Goal: Communication & Community: Connect with others

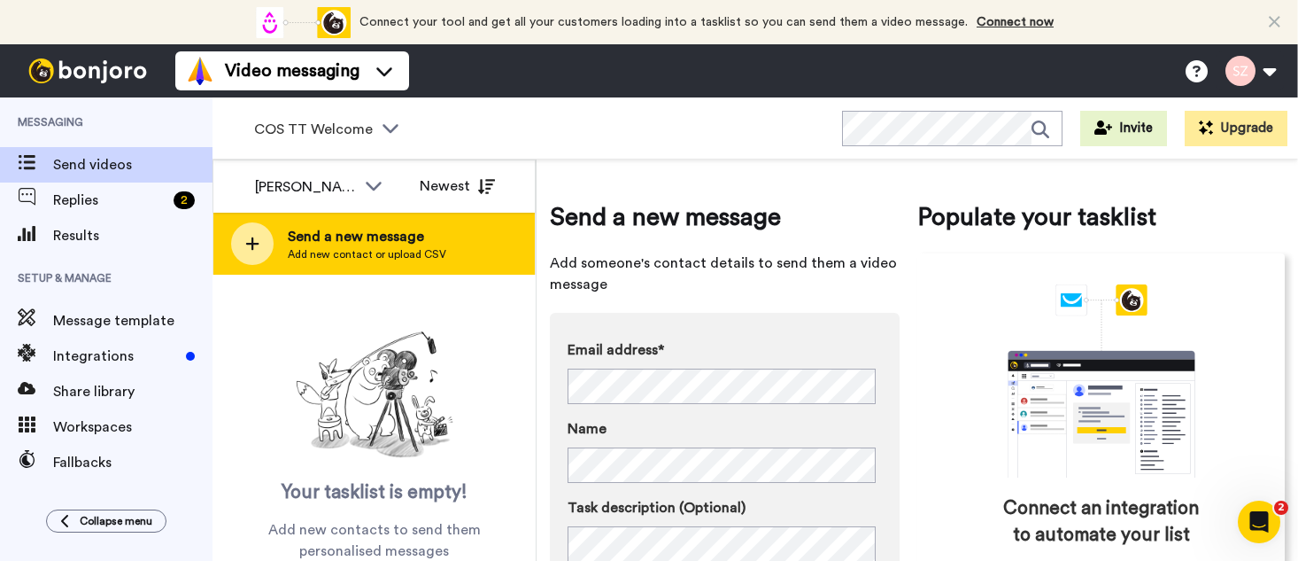
click at [383, 254] on span "Add new contact or upload CSV" at bounding box center [367, 254] width 159 height 14
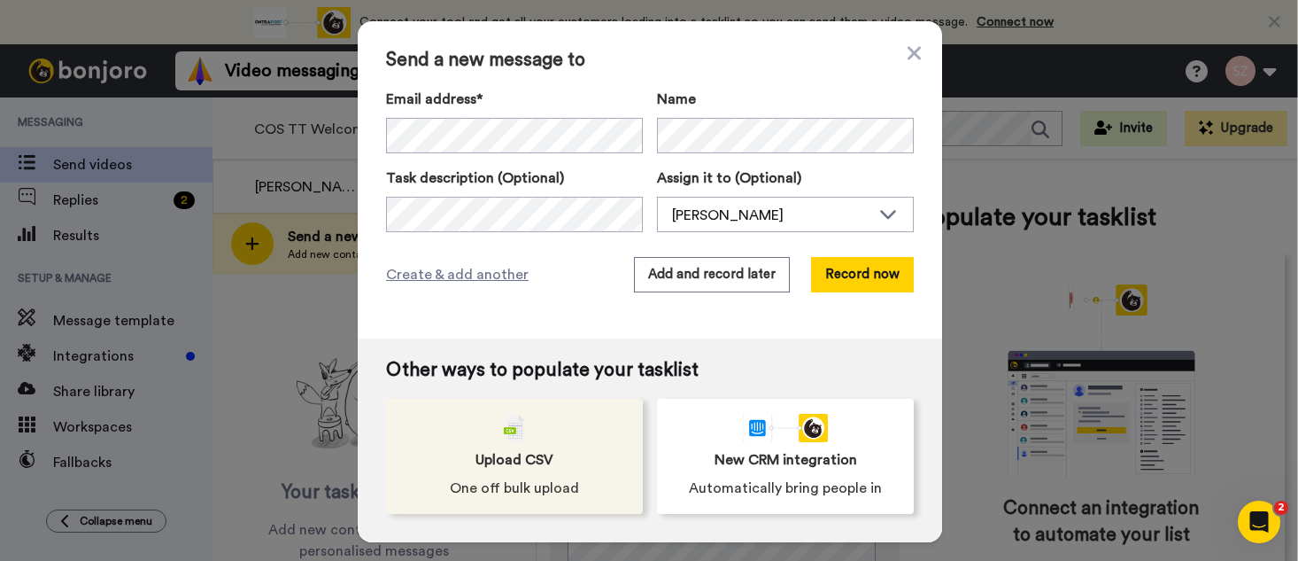
click at [507, 431] on img at bounding box center [514, 428] width 21 height 28
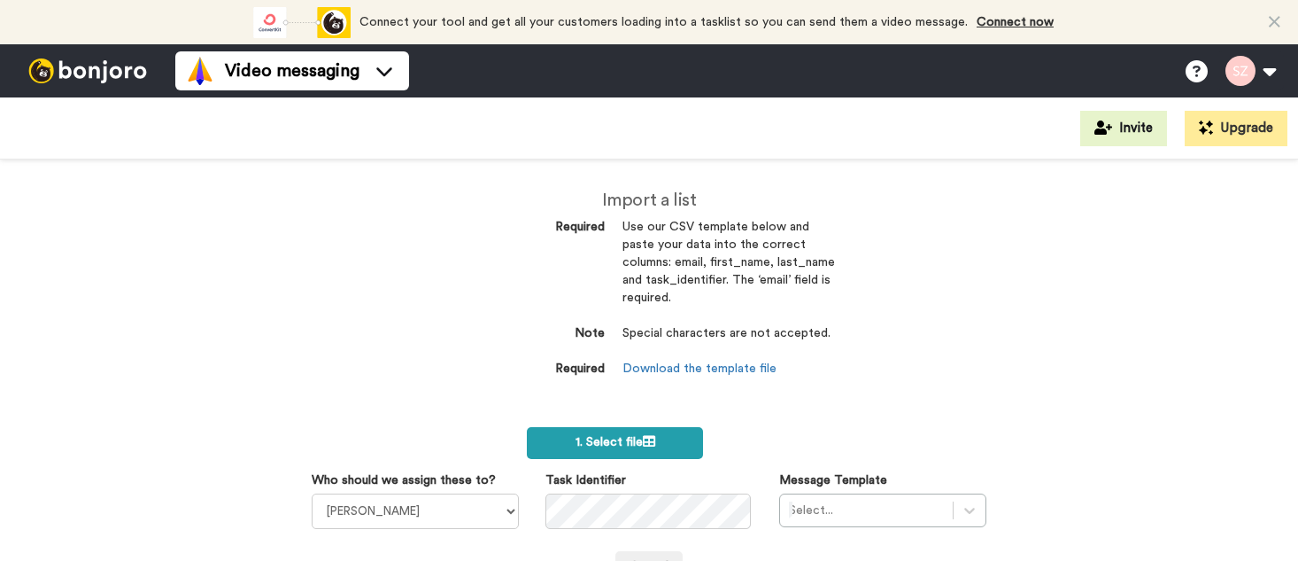
click at [591, 432] on label "1. Select file" at bounding box center [615, 443] width 176 height 32
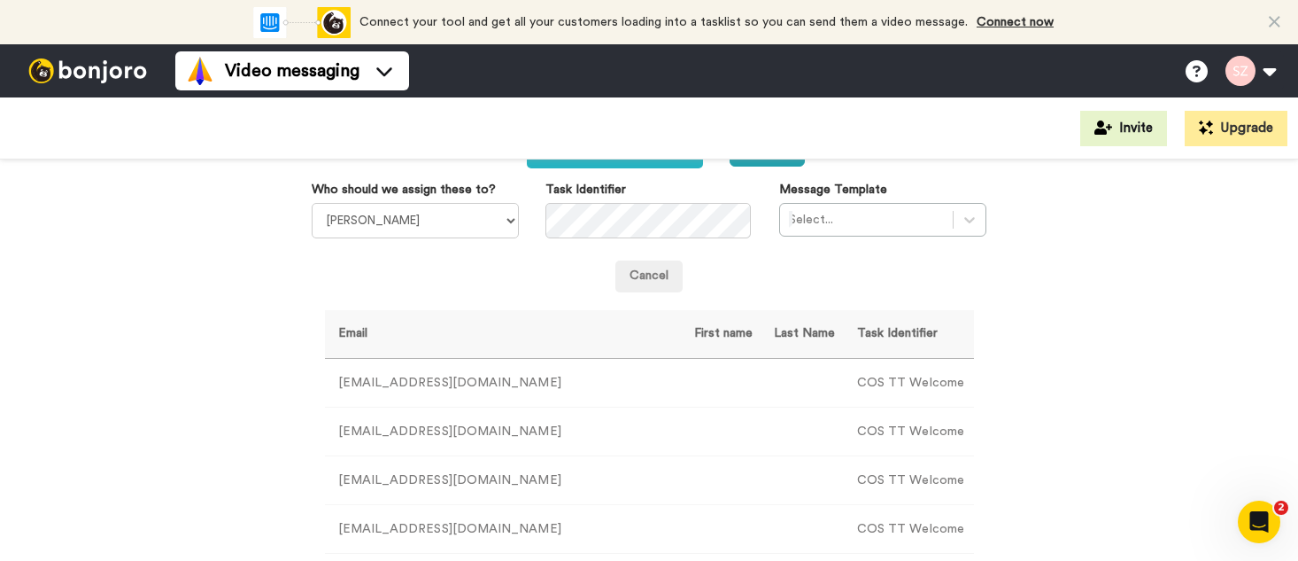
scroll to position [293, 0]
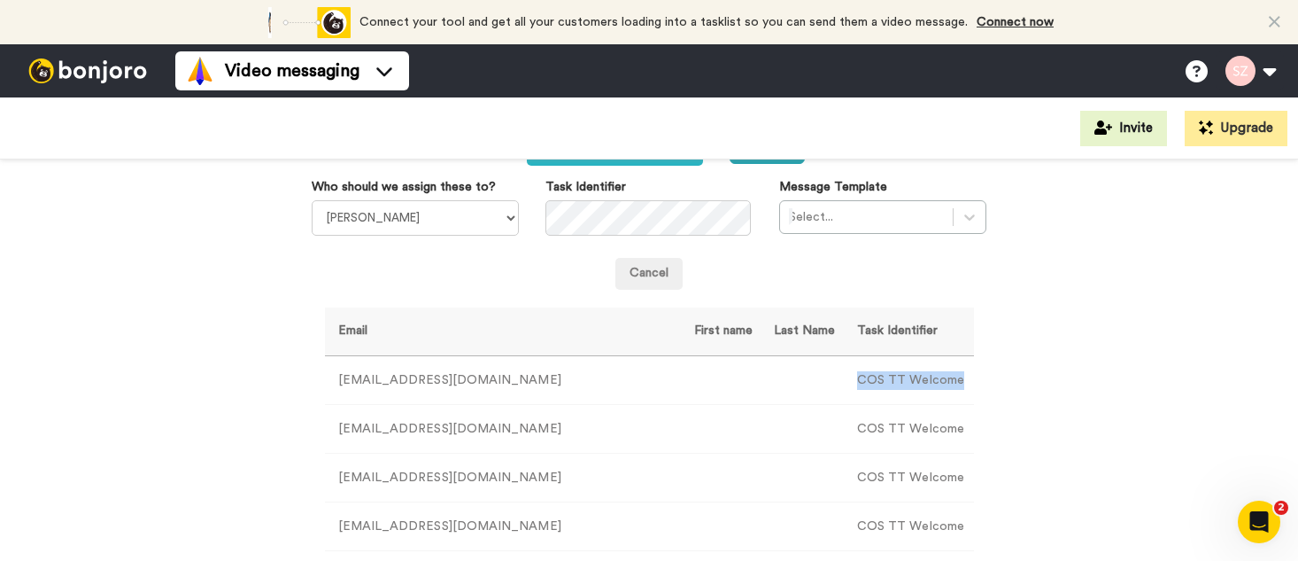
drag, startPoint x: 932, startPoint y: 378, endPoint x: 809, endPoint y: 377, distance: 123.1
click at [844, 377] on td "COS TT Welcome" at bounding box center [909, 380] width 130 height 49
copy td "COS TT Welcome"
click at [968, 220] on icon at bounding box center [970, 217] width 18 height 18
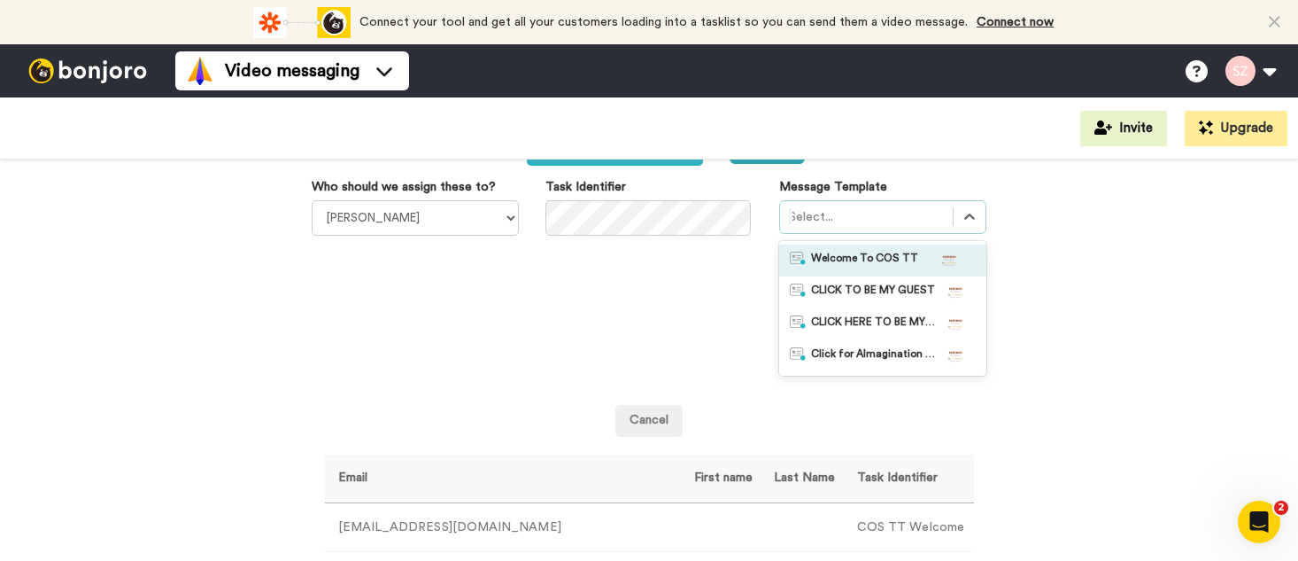
click at [925, 255] on div at bounding box center [949, 261] width 53 height 18
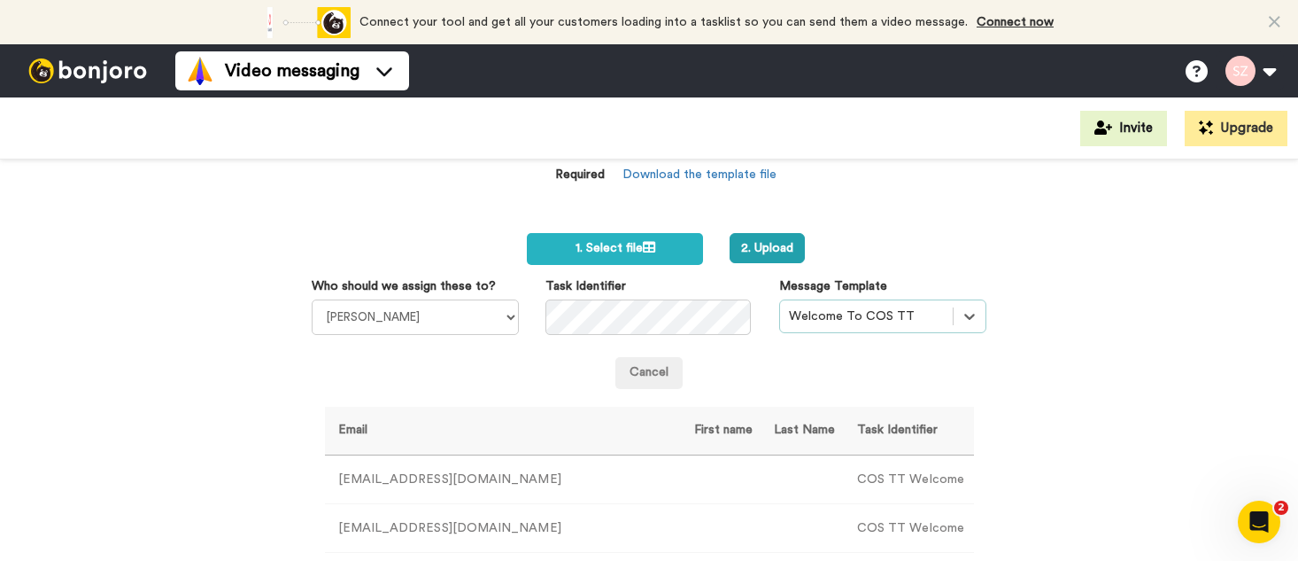
scroll to position [187, 0]
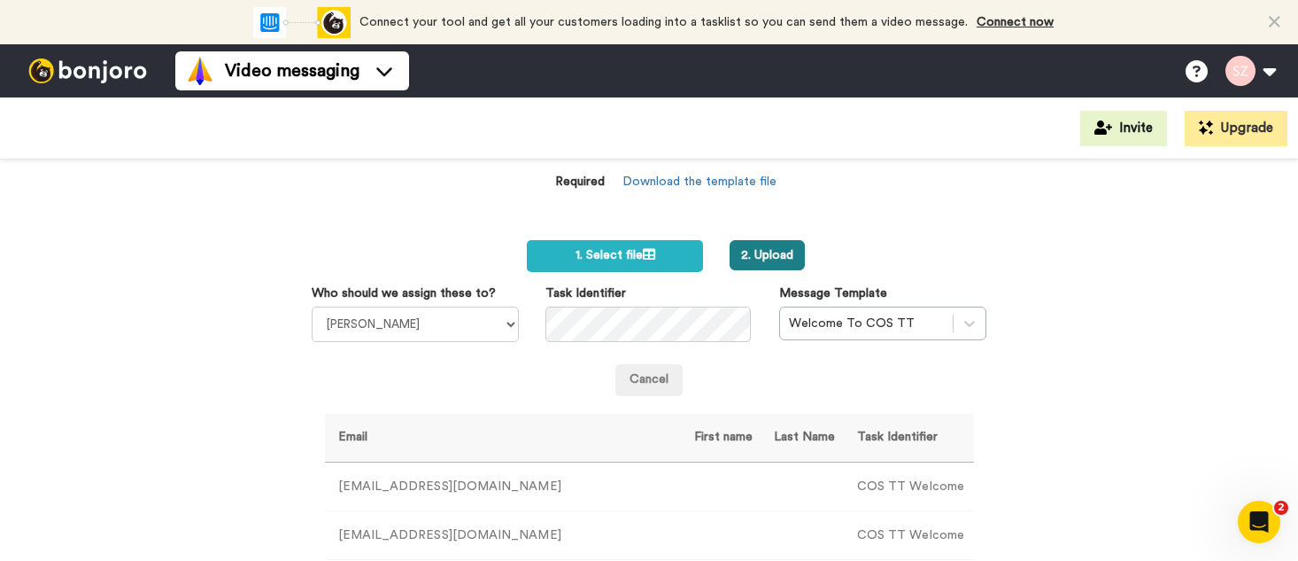
click at [766, 248] on button "2. Upload" at bounding box center [767, 255] width 75 height 30
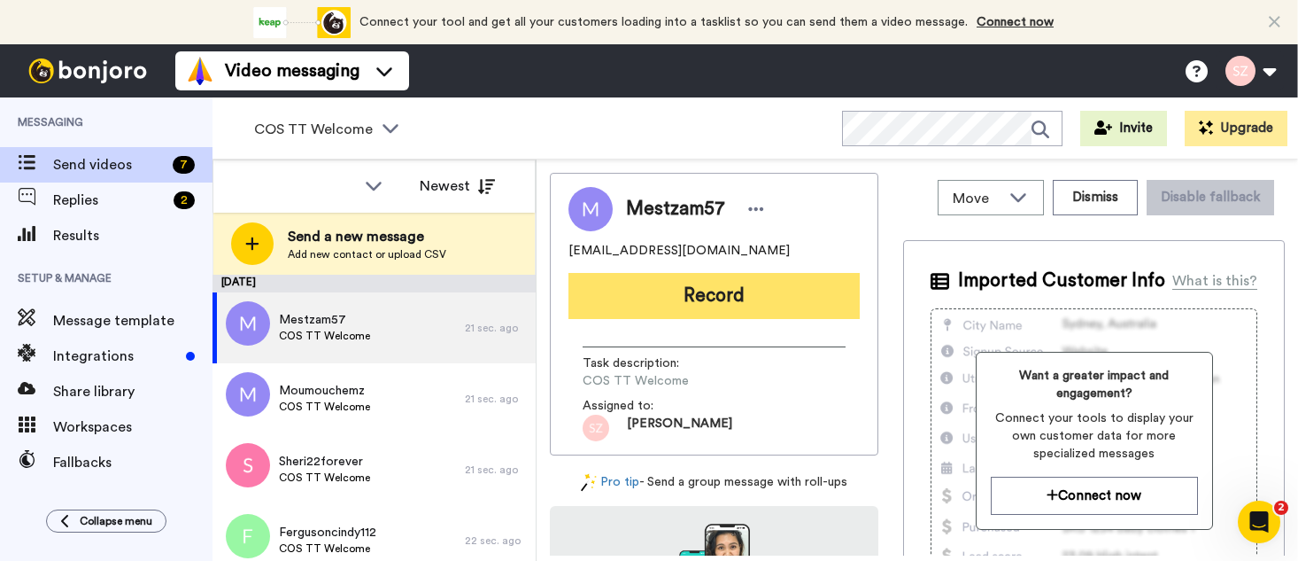
click at [667, 295] on button "Record" at bounding box center [714, 296] width 291 height 46
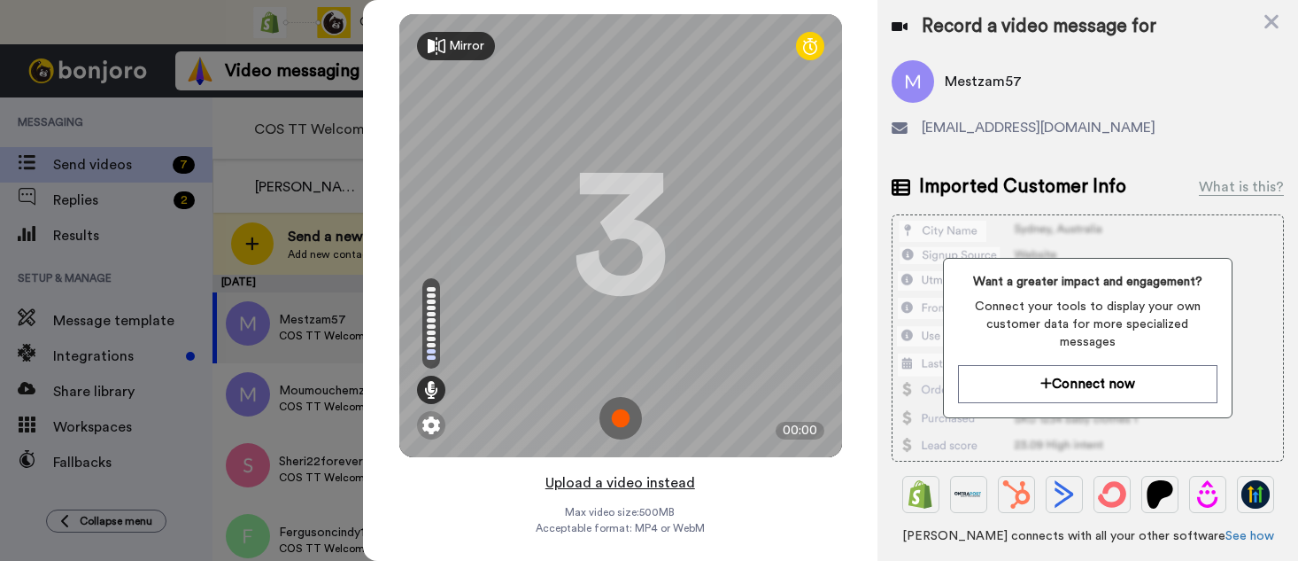
click at [631, 488] on button "Upload a video instead" at bounding box center [620, 482] width 160 height 23
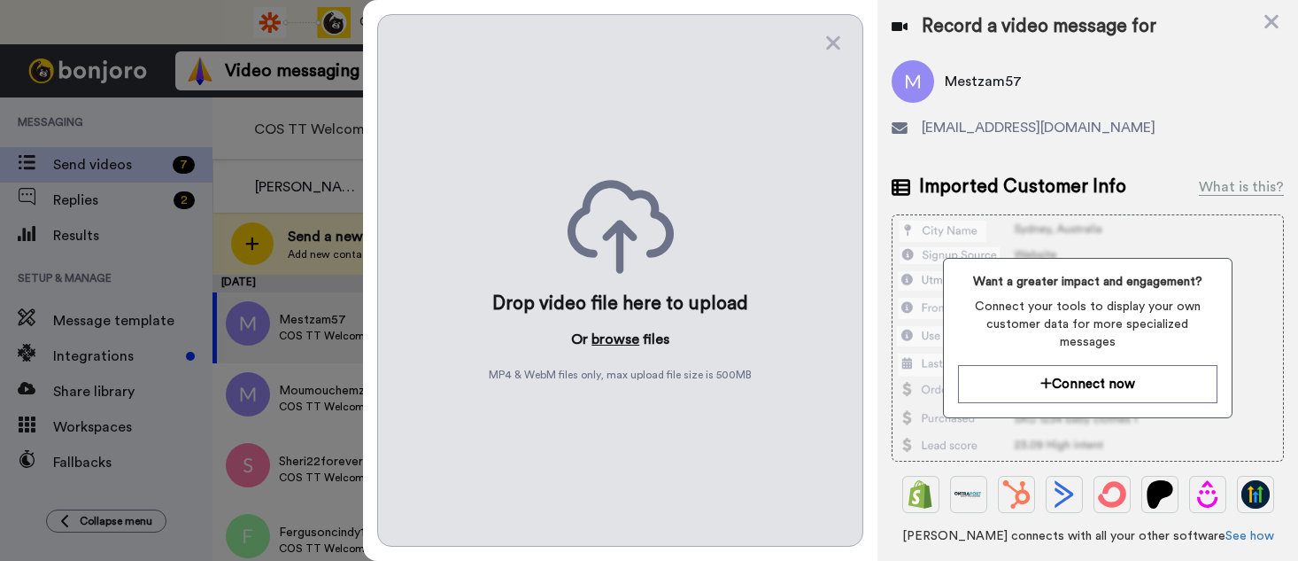
click at [618, 336] on button "browse" at bounding box center [616, 339] width 48 height 21
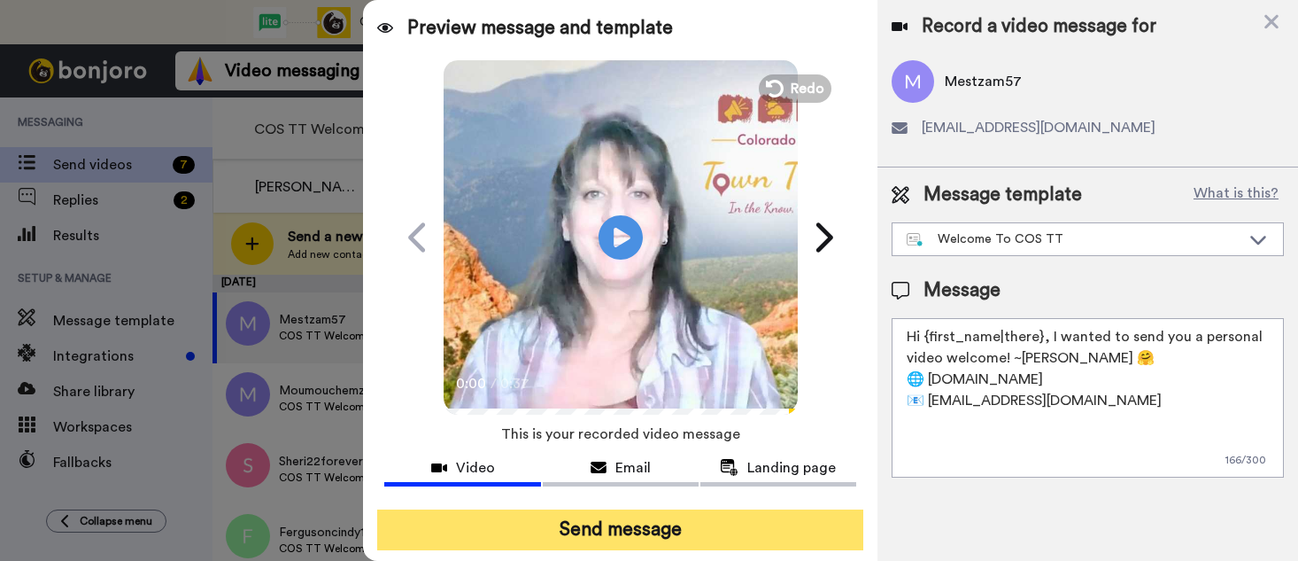
click at [609, 524] on button "Send message" at bounding box center [620, 529] width 486 height 41
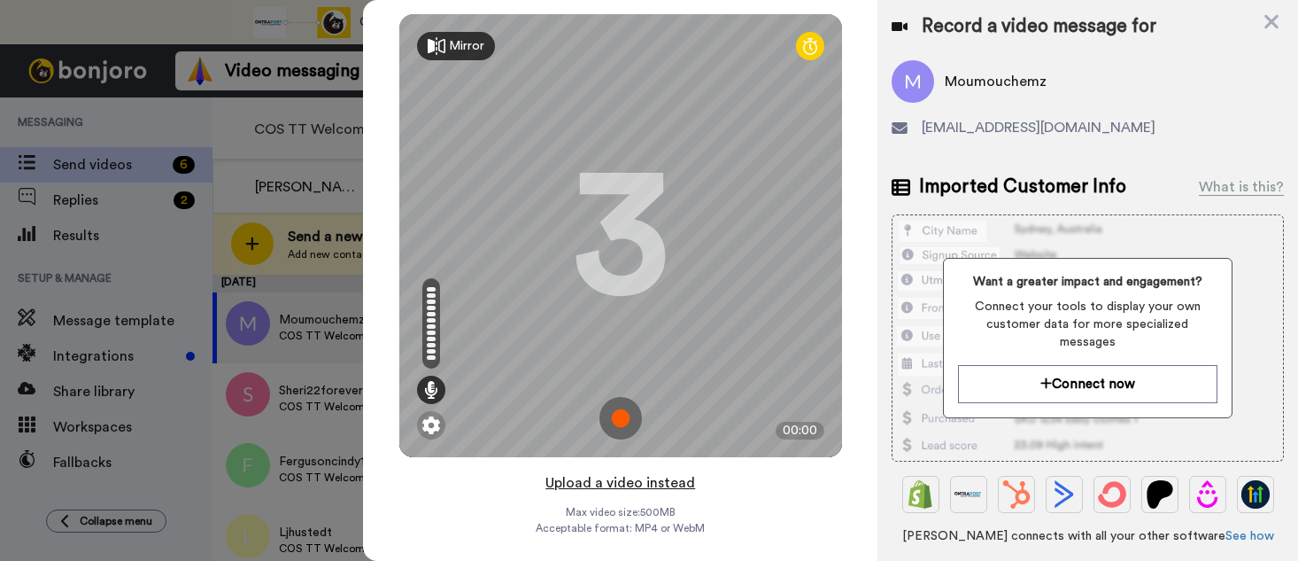
click at [640, 484] on button "Upload a video instead" at bounding box center [620, 482] width 160 height 23
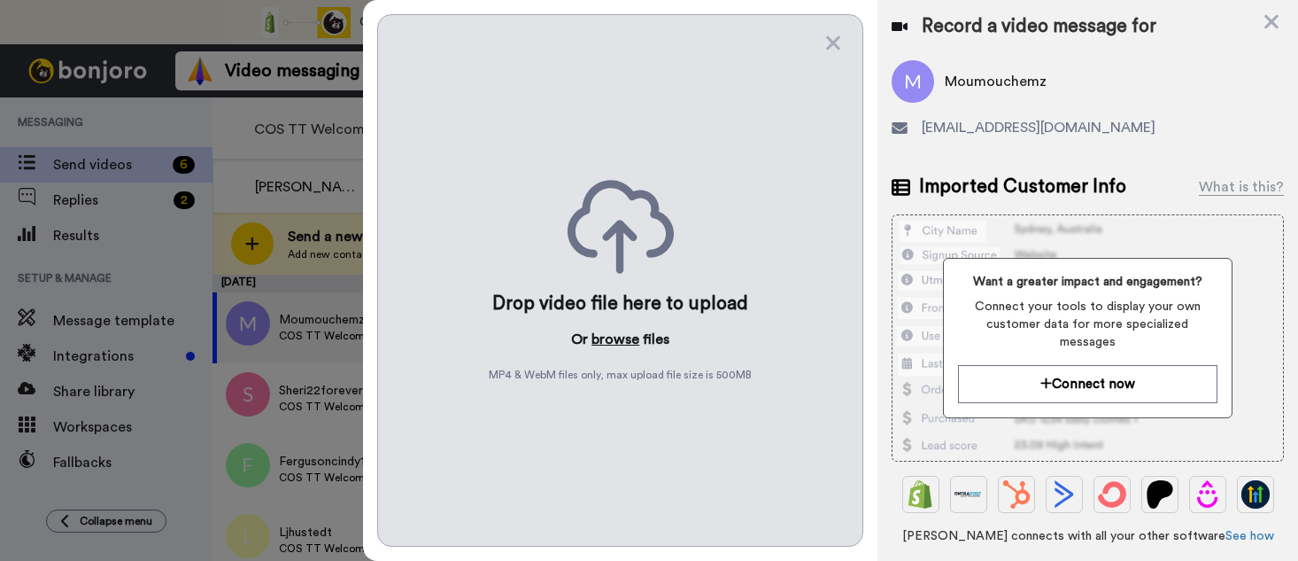
click at [629, 343] on button "browse" at bounding box center [616, 339] width 48 height 21
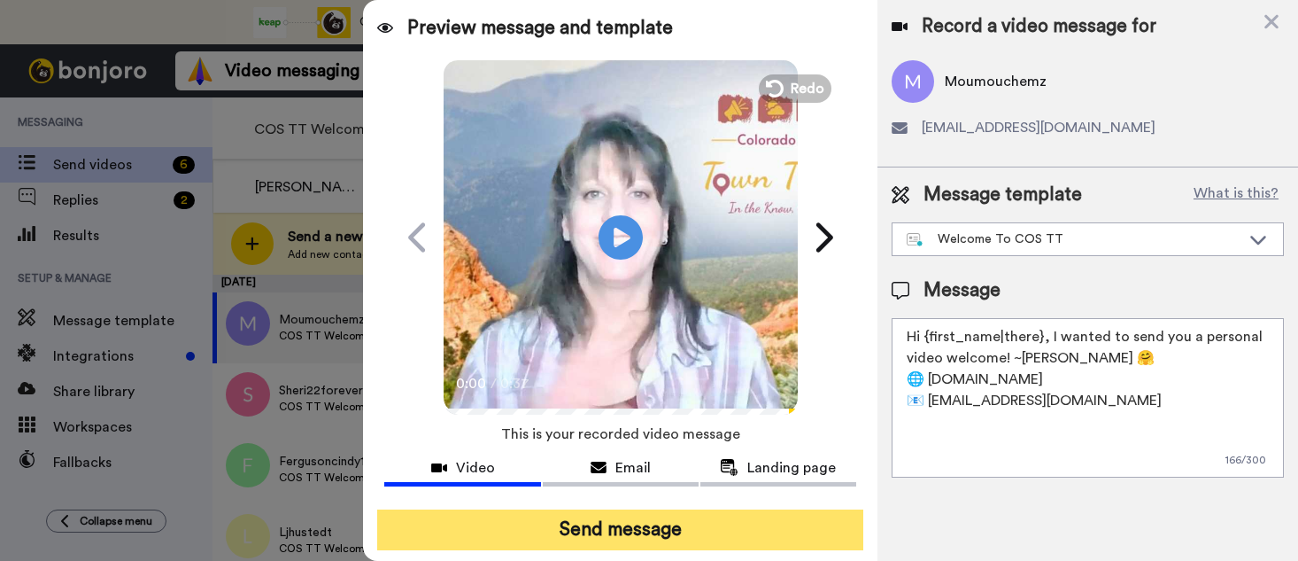
click at [625, 531] on button "Send message" at bounding box center [620, 529] width 486 height 41
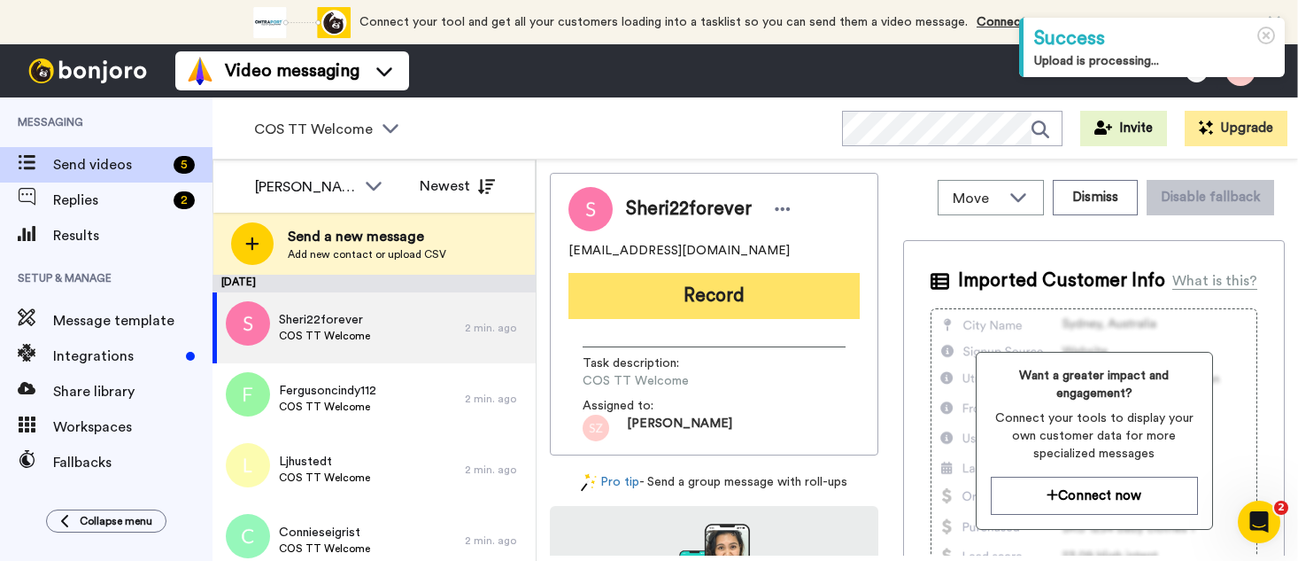
click at [726, 299] on button "Record" at bounding box center [714, 296] width 291 height 46
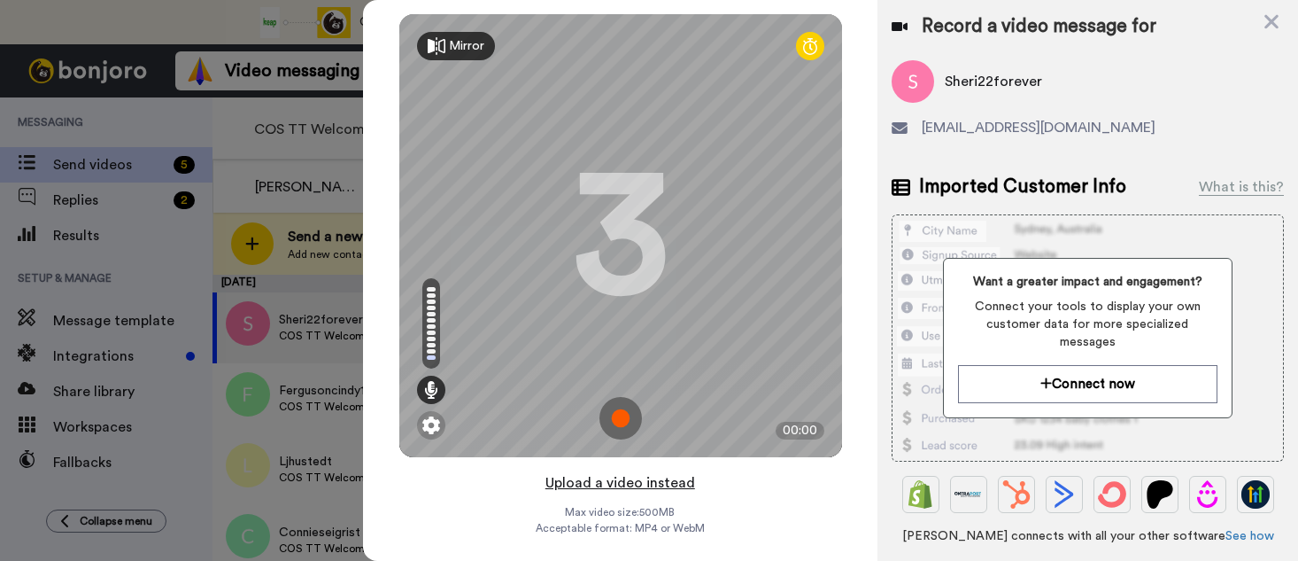
click at [662, 484] on button "Upload a video instead" at bounding box center [620, 482] width 160 height 23
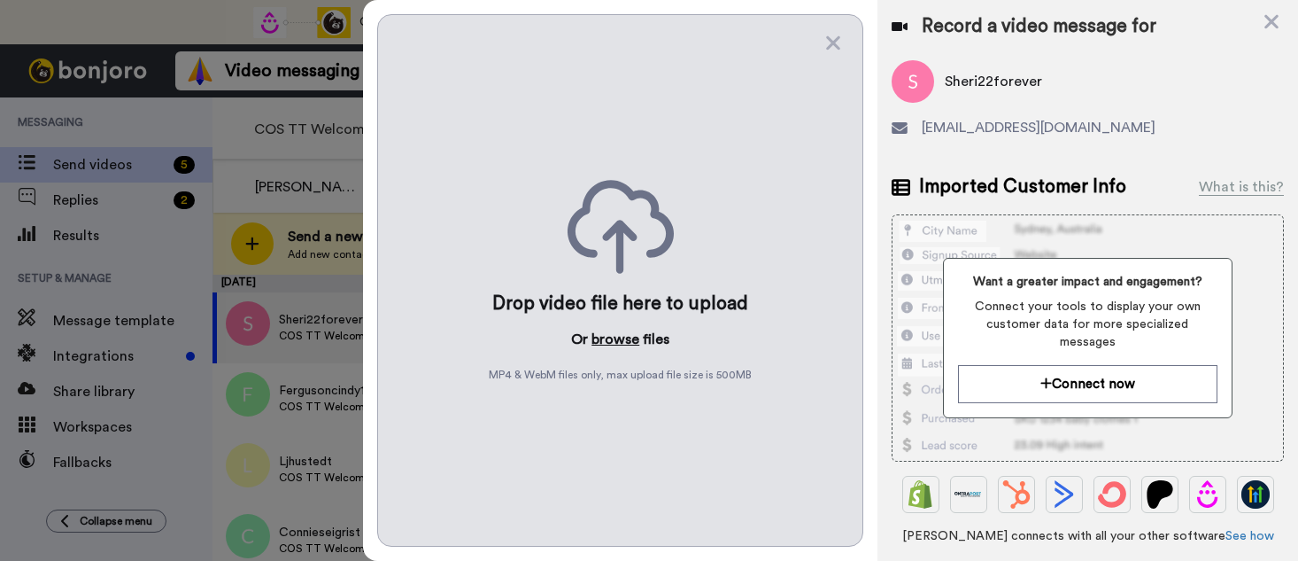
click at [622, 344] on button "browse" at bounding box center [616, 339] width 48 height 21
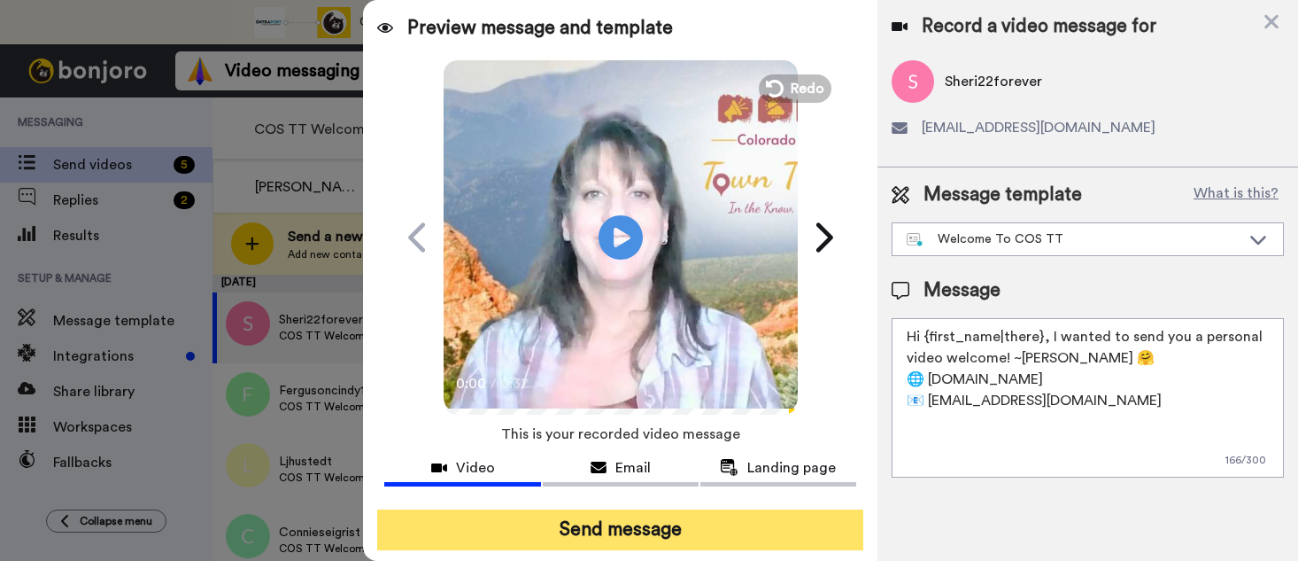
click at [595, 523] on button "Send message" at bounding box center [620, 529] width 486 height 41
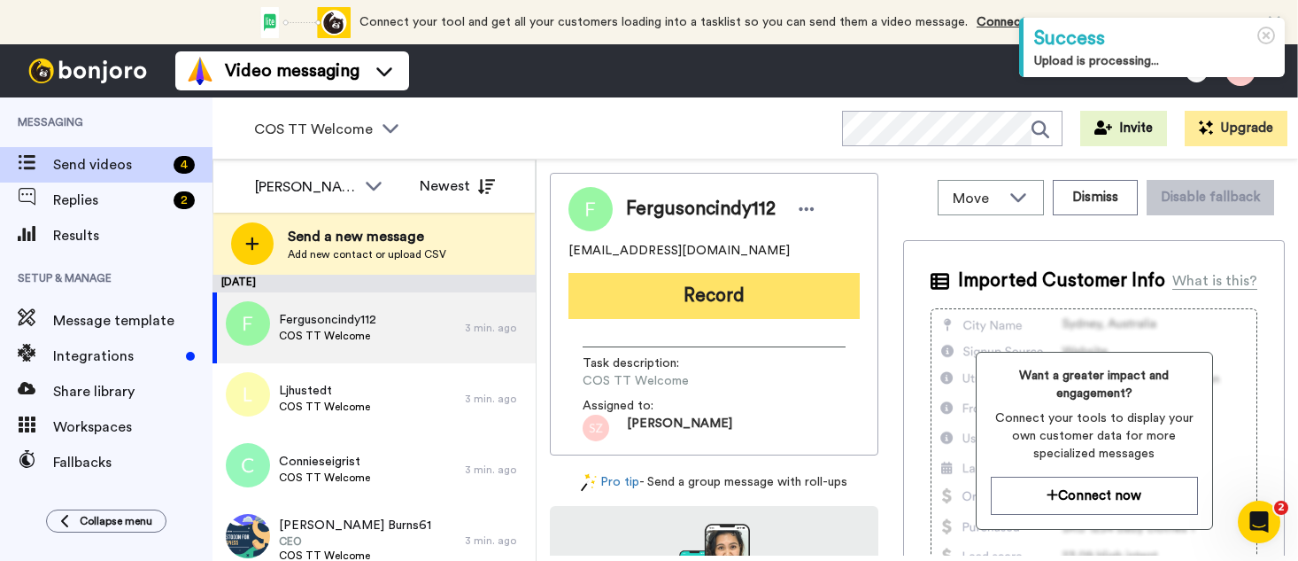
click at [762, 293] on button "Record" at bounding box center [714, 296] width 291 height 46
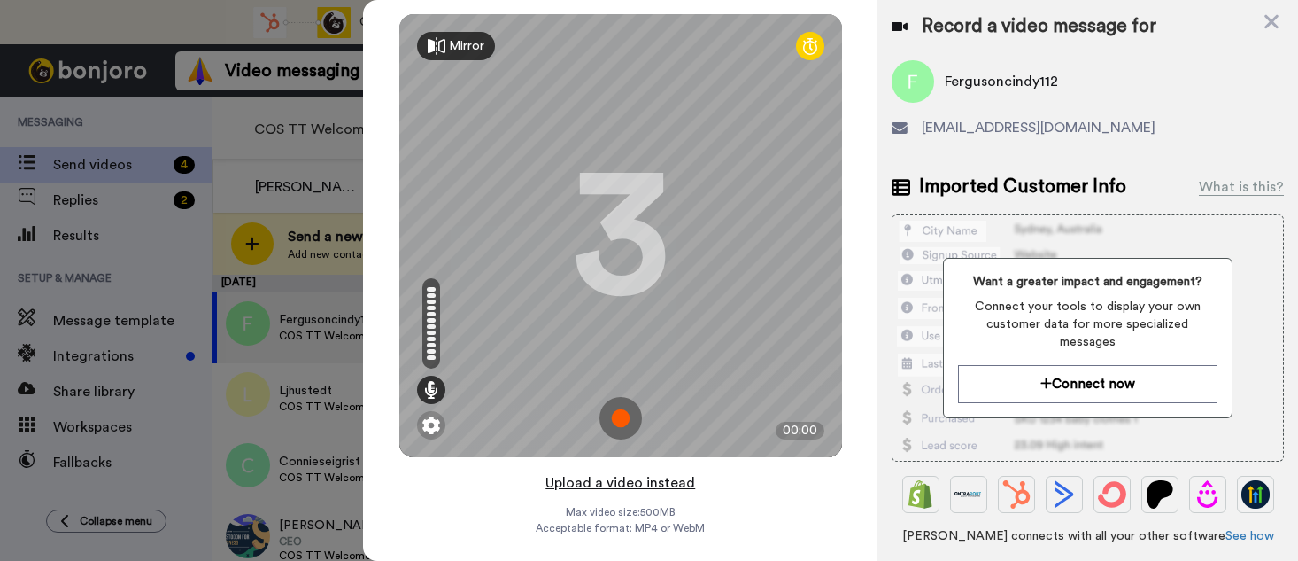
click at [639, 483] on button "Upload a video instead" at bounding box center [620, 482] width 160 height 23
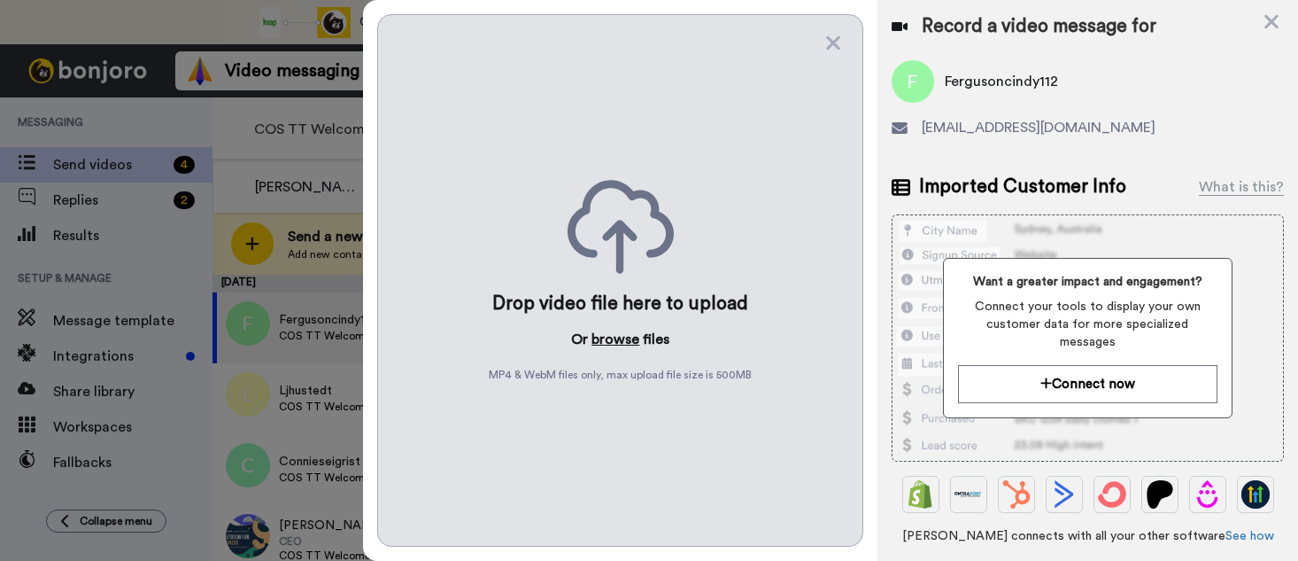
click at [626, 337] on button "browse" at bounding box center [616, 339] width 48 height 21
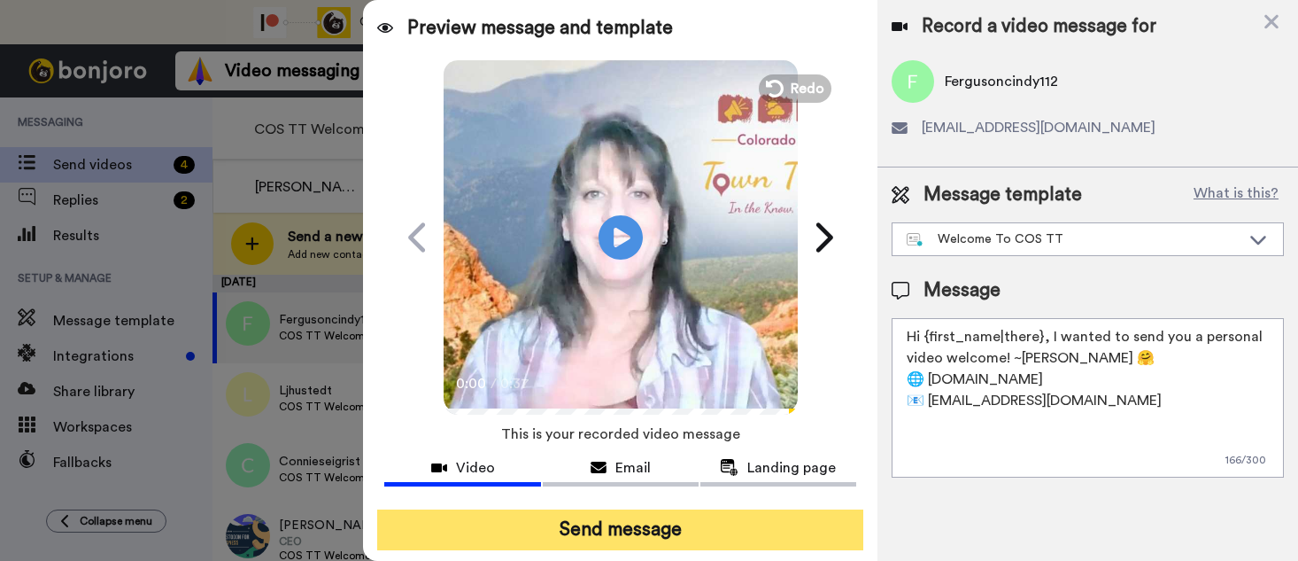
click at [624, 523] on button "Send message" at bounding box center [620, 529] width 486 height 41
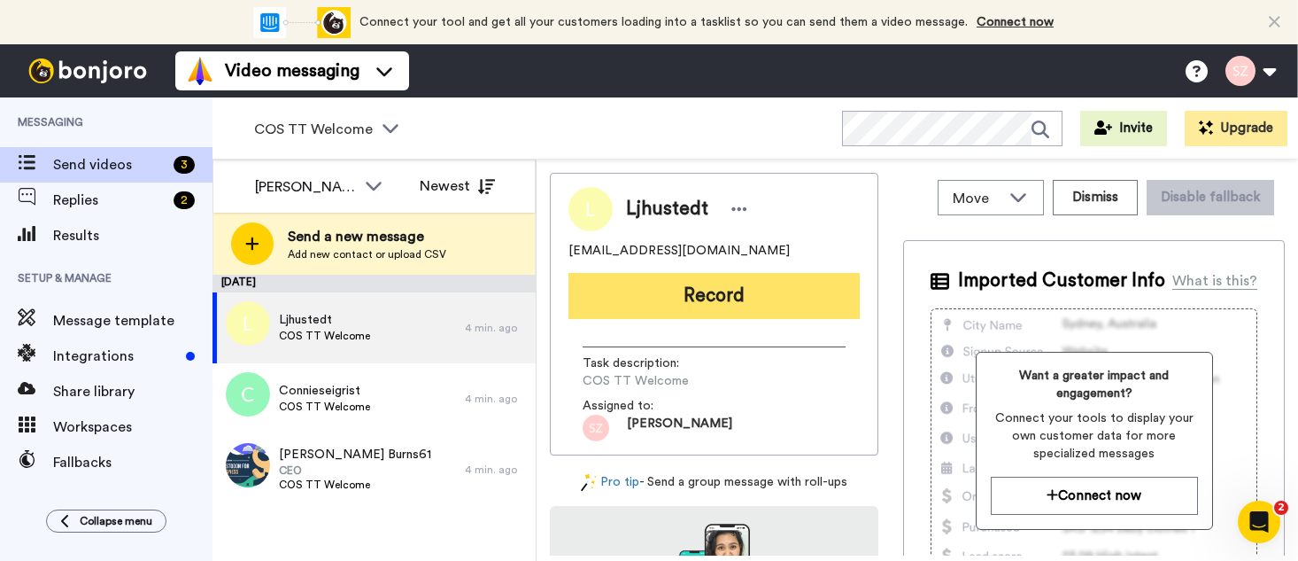
click at [697, 297] on button "Record" at bounding box center [714, 296] width 291 height 46
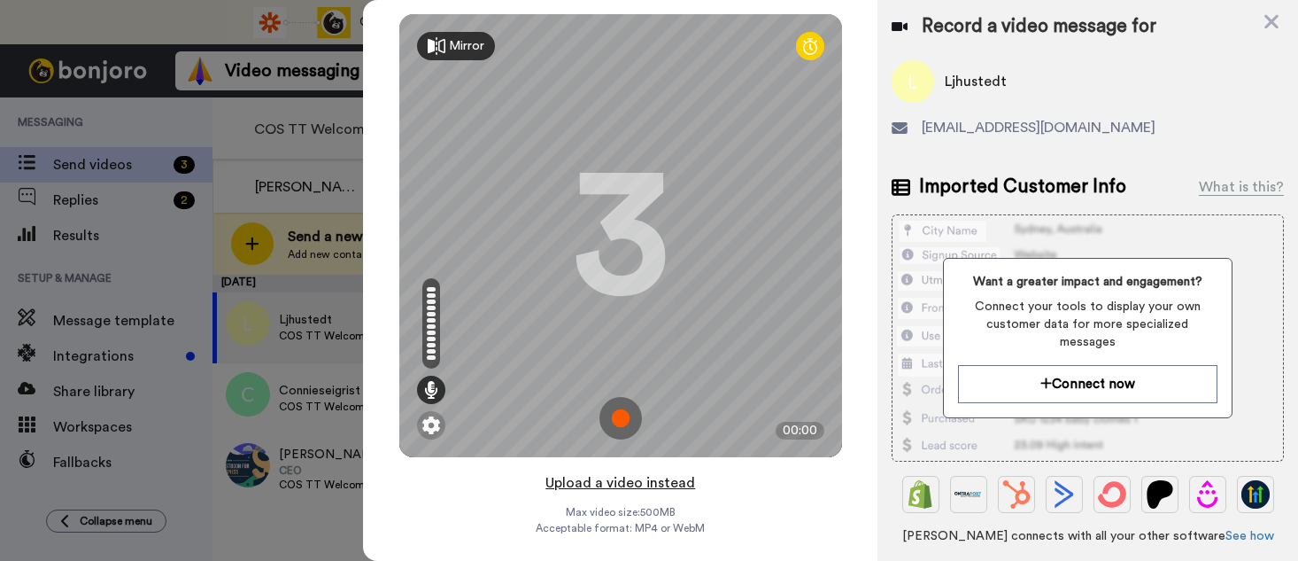
click at [622, 484] on button "Upload a video instead" at bounding box center [620, 482] width 160 height 23
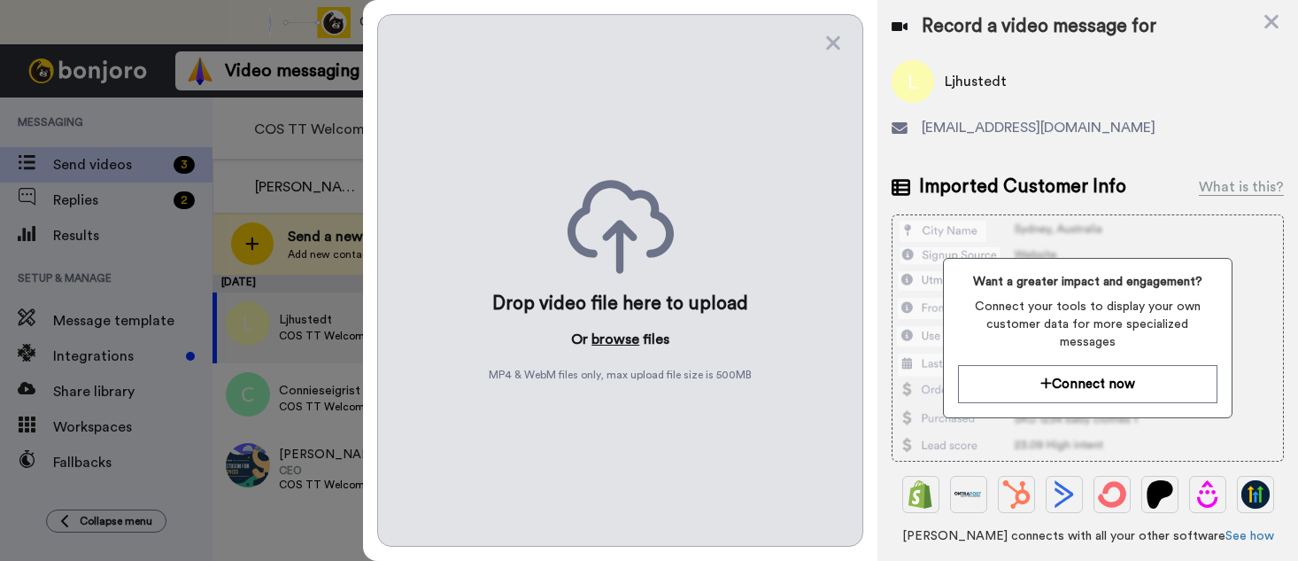
click at [612, 340] on button "browse" at bounding box center [616, 339] width 48 height 21
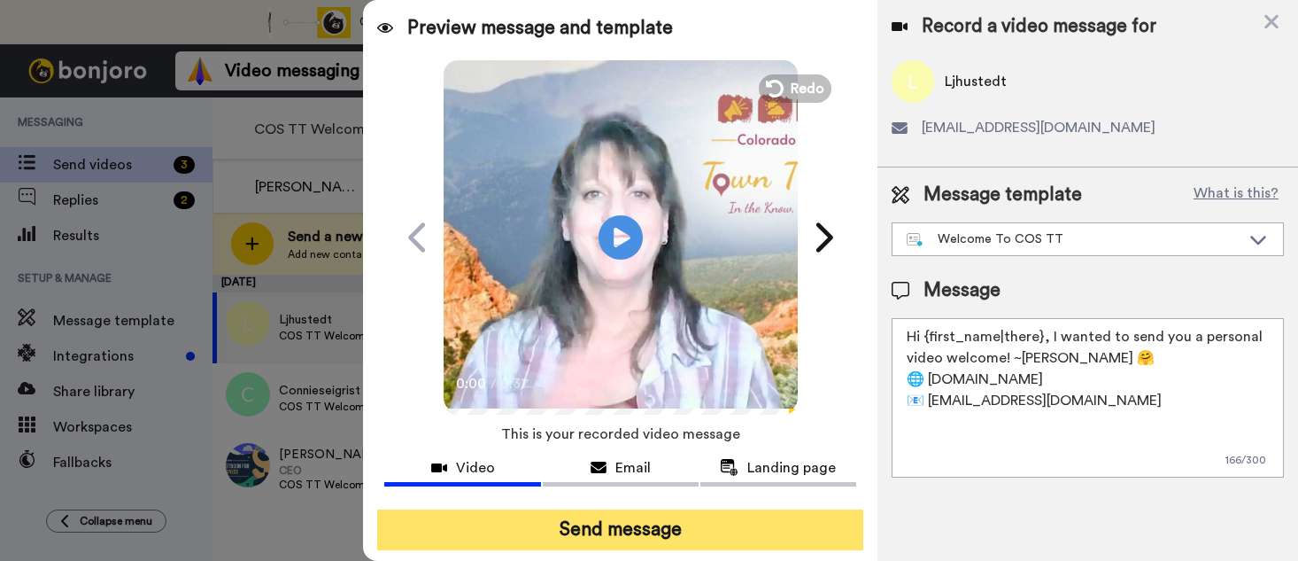
click at [583, 525] on button "Send message" at bounding box center [620, 529] width 486 height 41
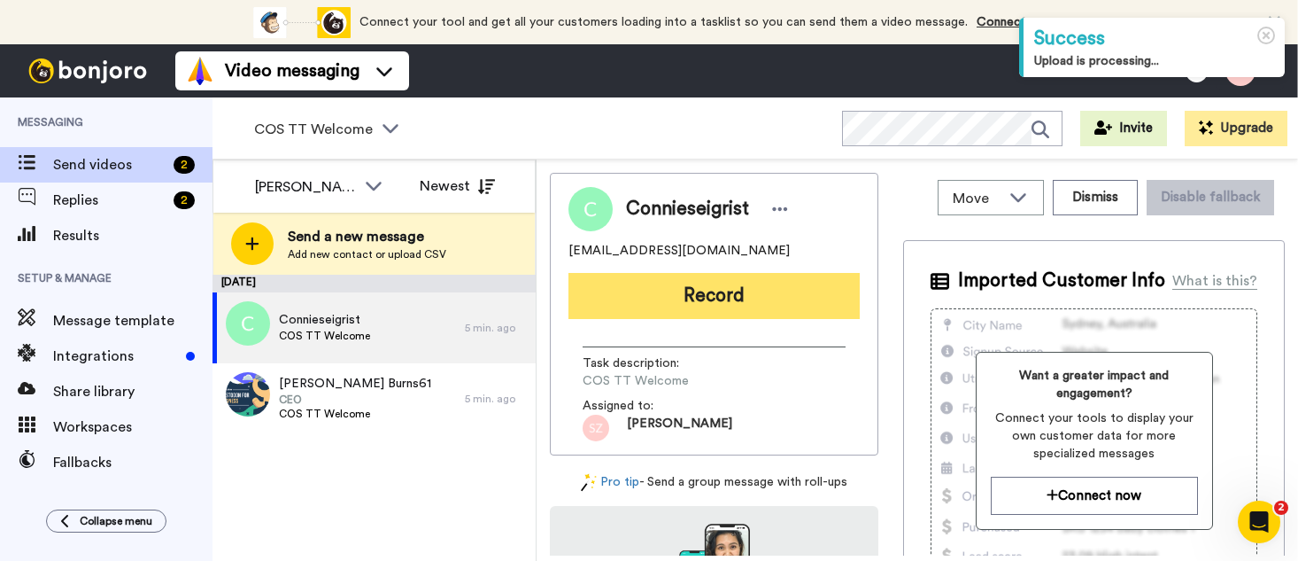
click at [732, 291] on button "Record" at bounding box center [714, 296] width 291 height 46
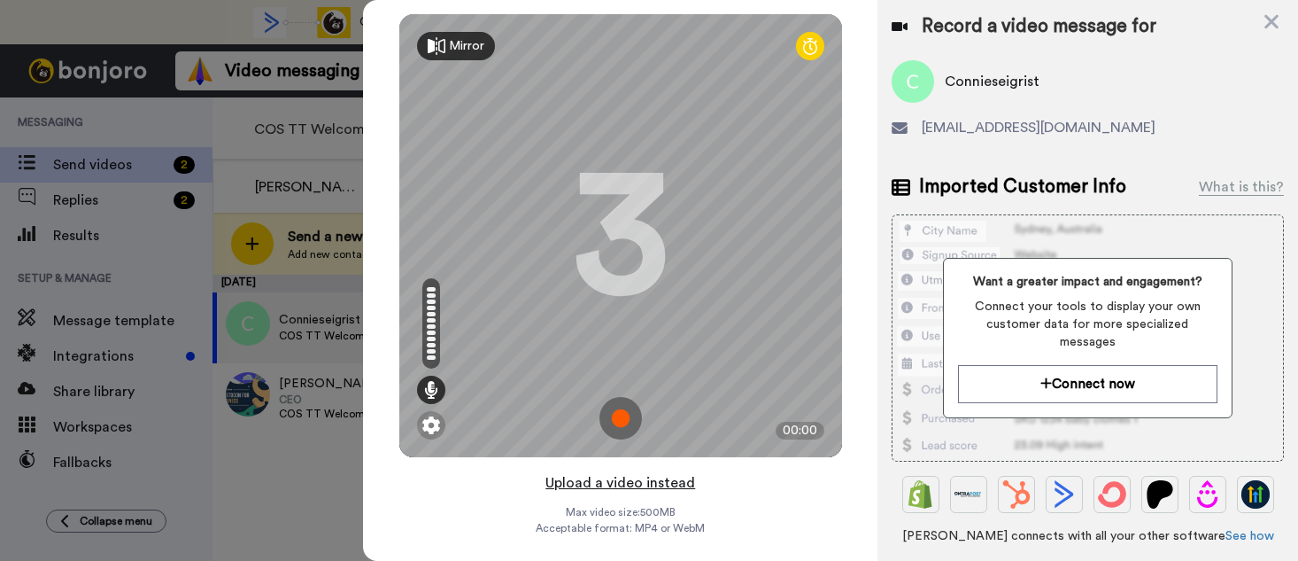
click at [618, 482] on button "Upload a video instead" at bounding box center [620, 482] width 160 height 23
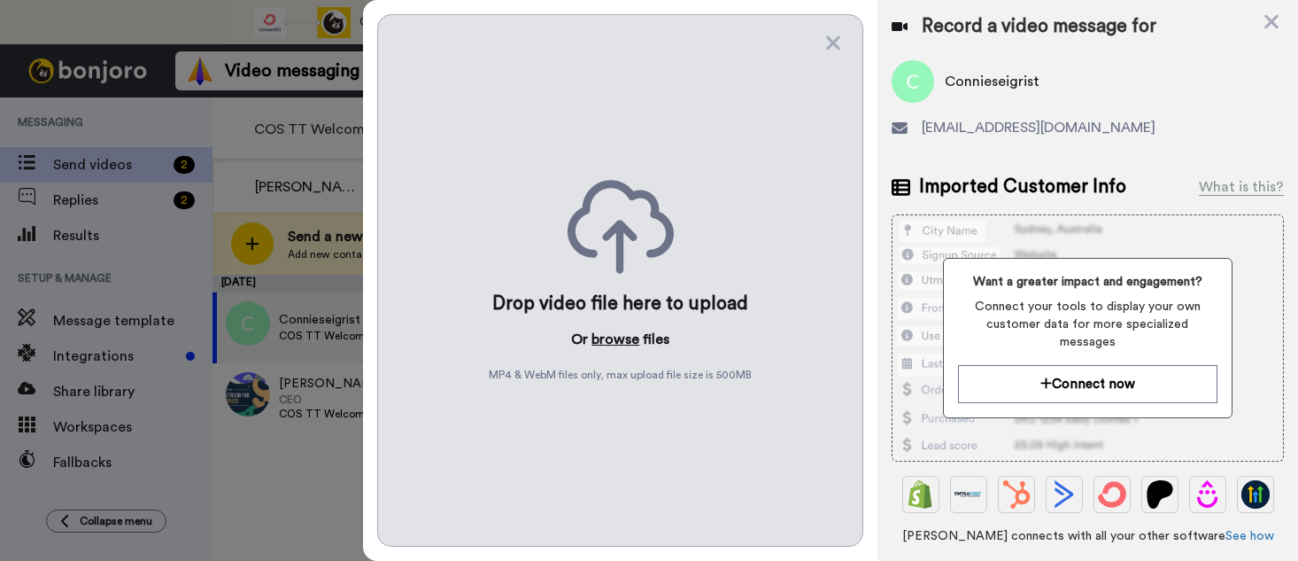
click at [613, 337] on button "browse" at bounding box center [616, 339] width 48 height 21
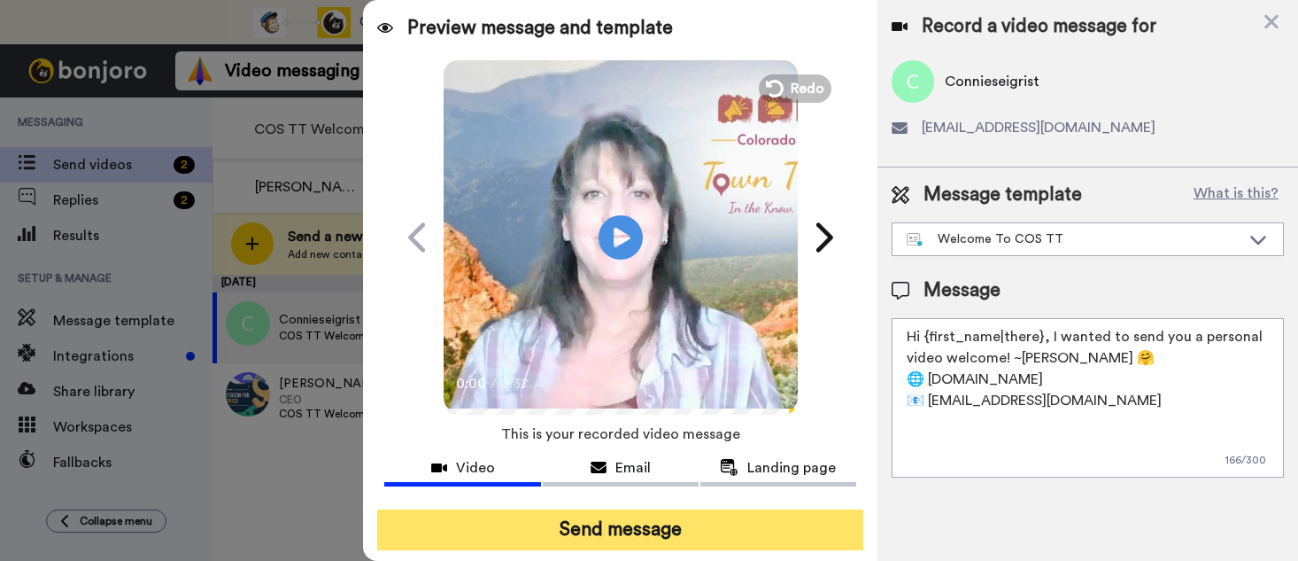
click at [601, 527] on button "Send message" at bounding box center [620, 529] width 486 height 41
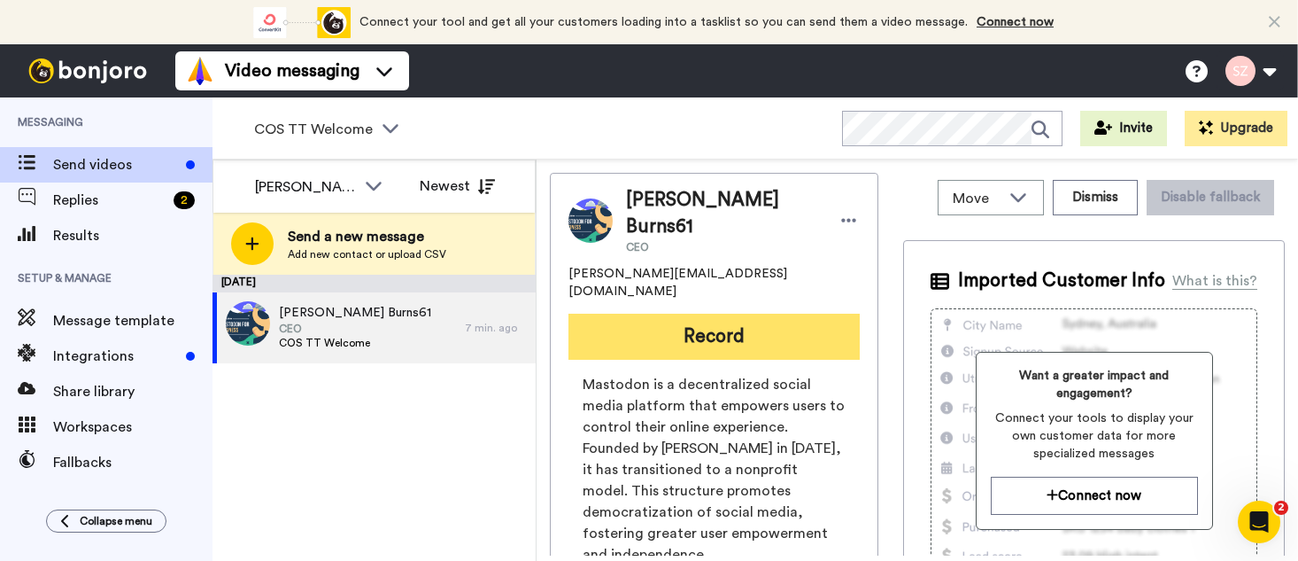
click at [726, 314] on button "Record" at bounding box center [714, 337] width 291 height 46
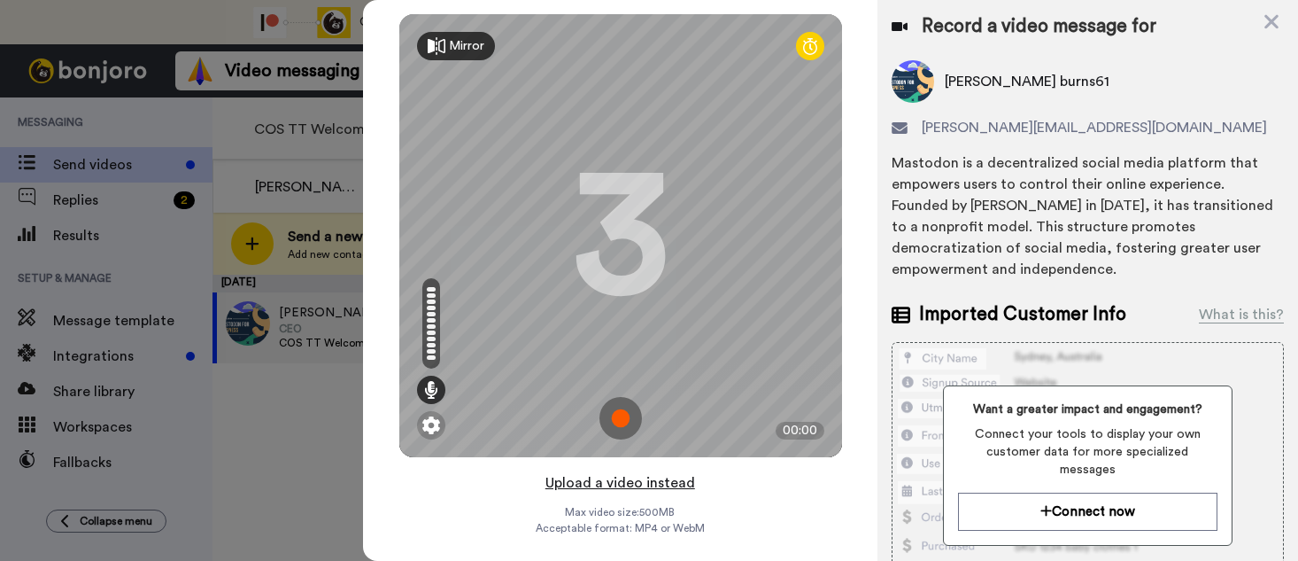
click at [607, 479] on button "Upload a video instead" at bounding box center [620, 482] width 160 height 23
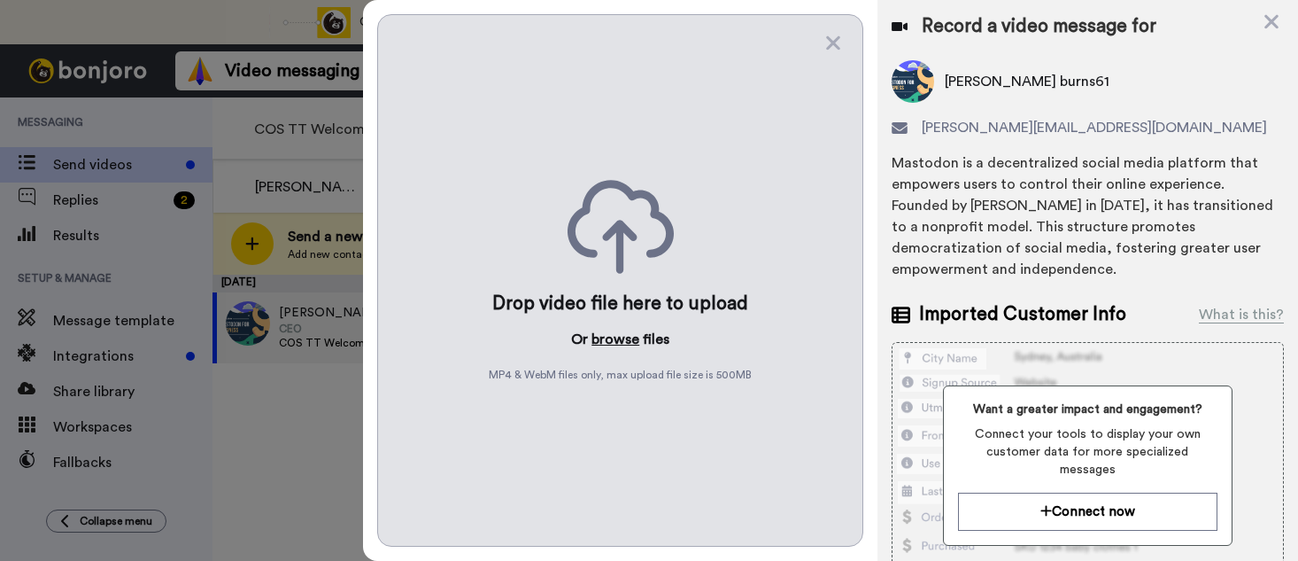
click at [617, 348] on button "browse" at bounding box center [616, 339] width 48 height 21
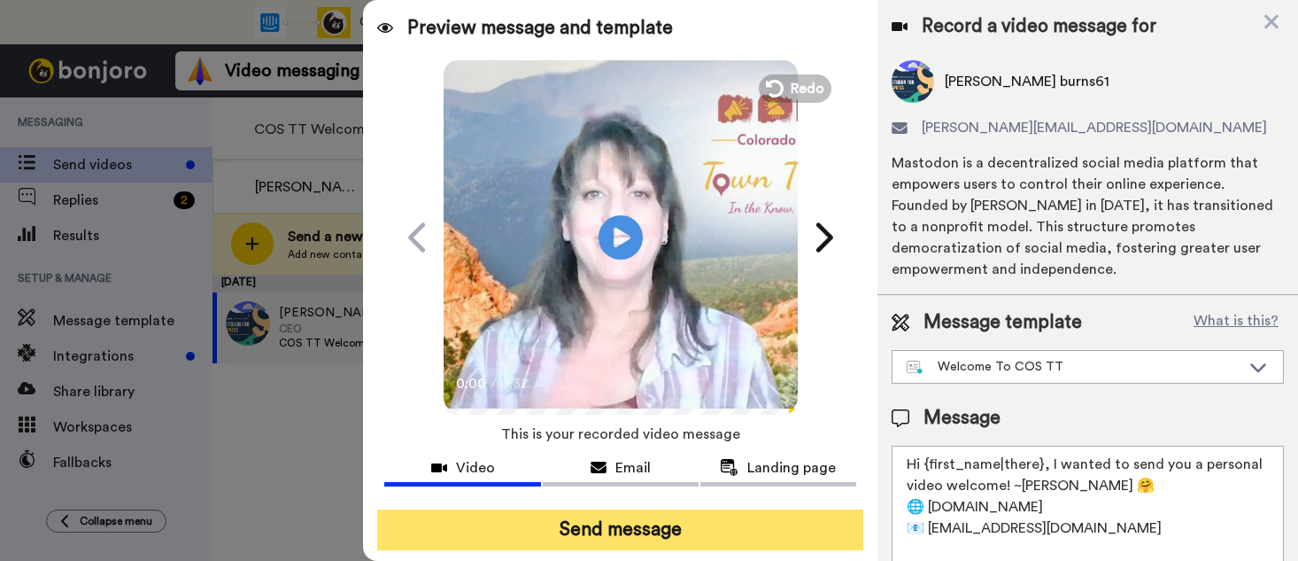
click at [594, 526] on button "Send message" at bounding box center [620, 529] width 486 height 41
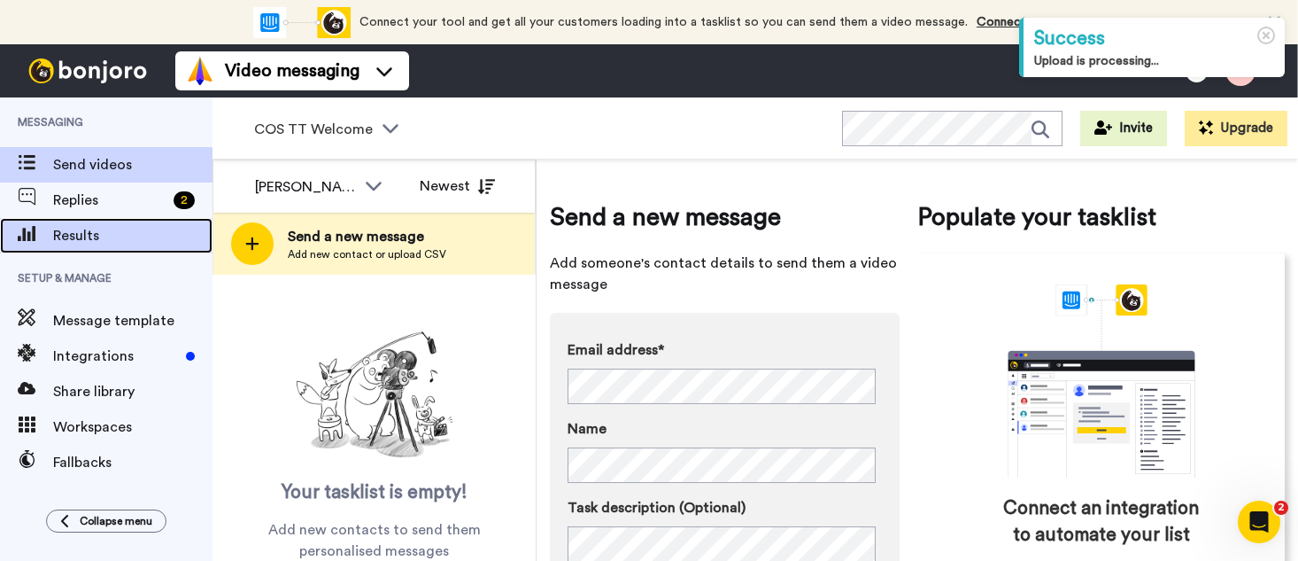
click at [97, 238] on span "Results" at bounding box center [132, 235] width 159 height 21
